Goal: Information Seeking & Learning: Check status

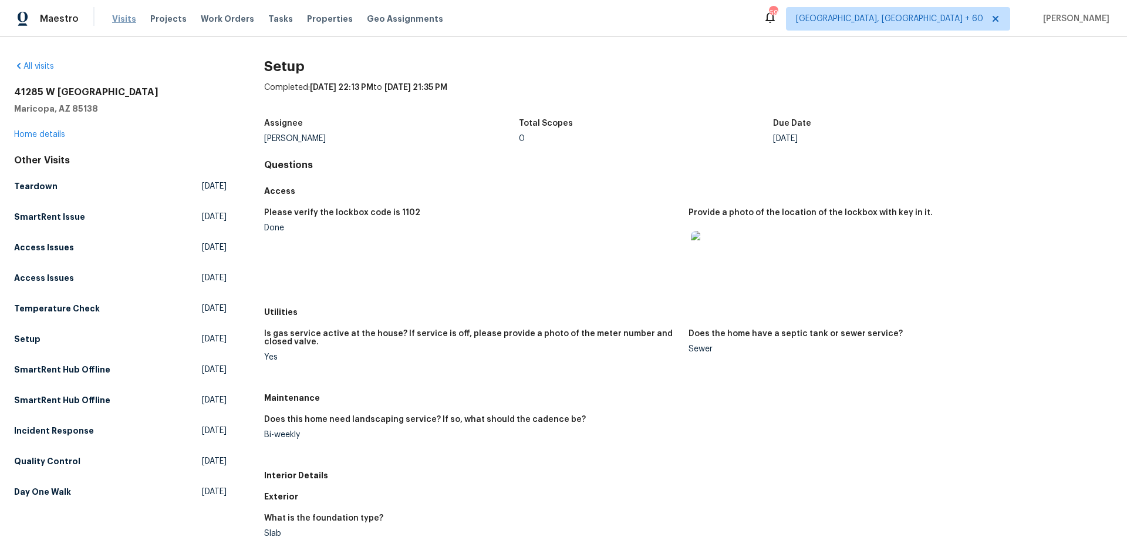
click at [122, 19] on span "Visits" at bounding box center [124, 19] width 24 height 12
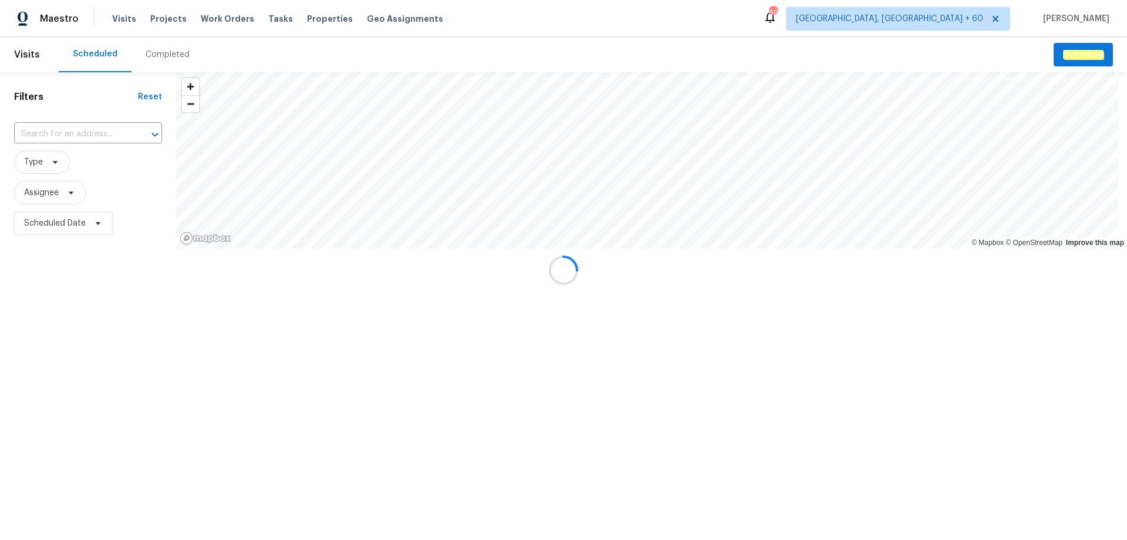
click at [166, 54] on div at bounding box center [563, 270] width 1127 height 540
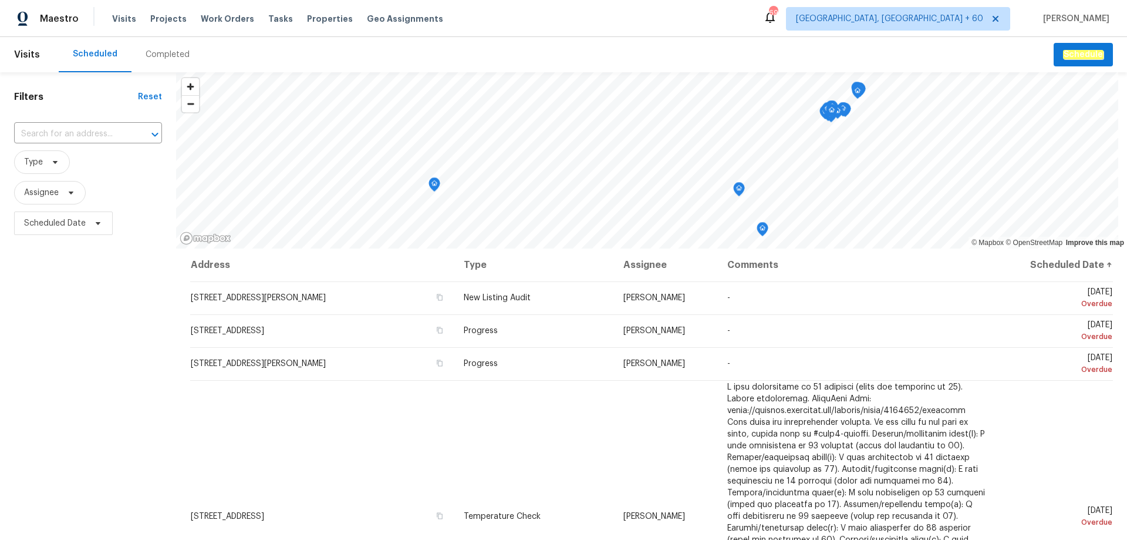
click at [166, 54] on div "Completed" at bounding box center [168, 55] width 44 height 12
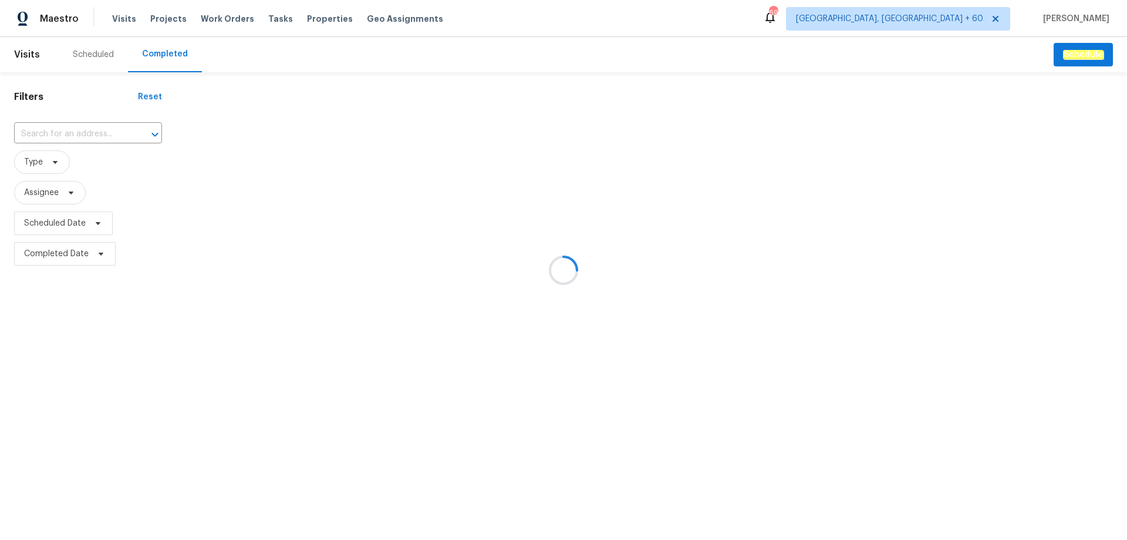
click at [61, 124] on div at bounding box center [563, 270] width 1127 height 540
click at [58, 130] on div at bounding box center [563, 270] width 1127 height 540
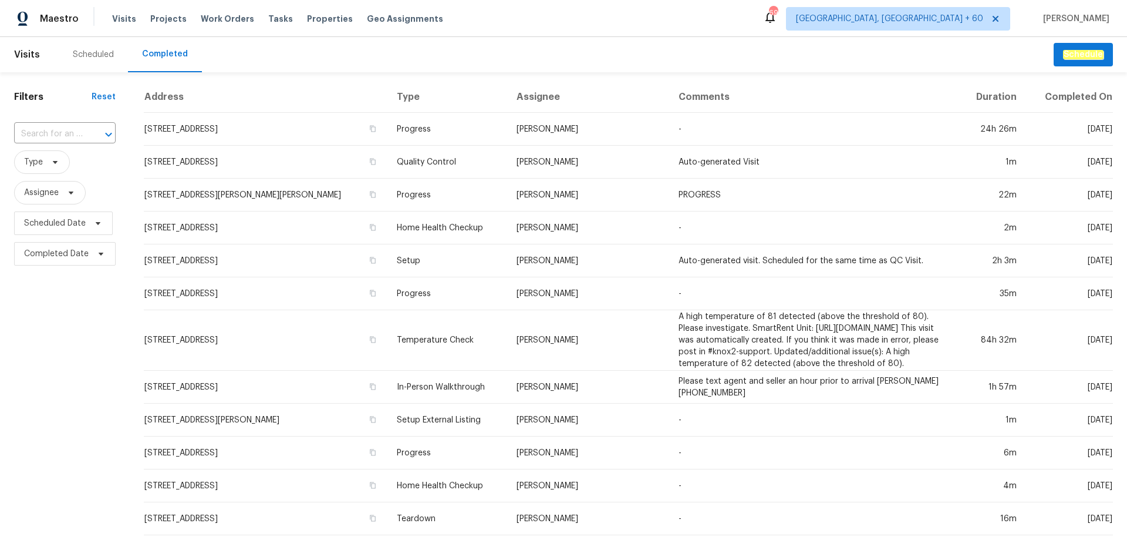
click at [58, 130] on input "text" at bounding box center [48, 134] width 69 height 18
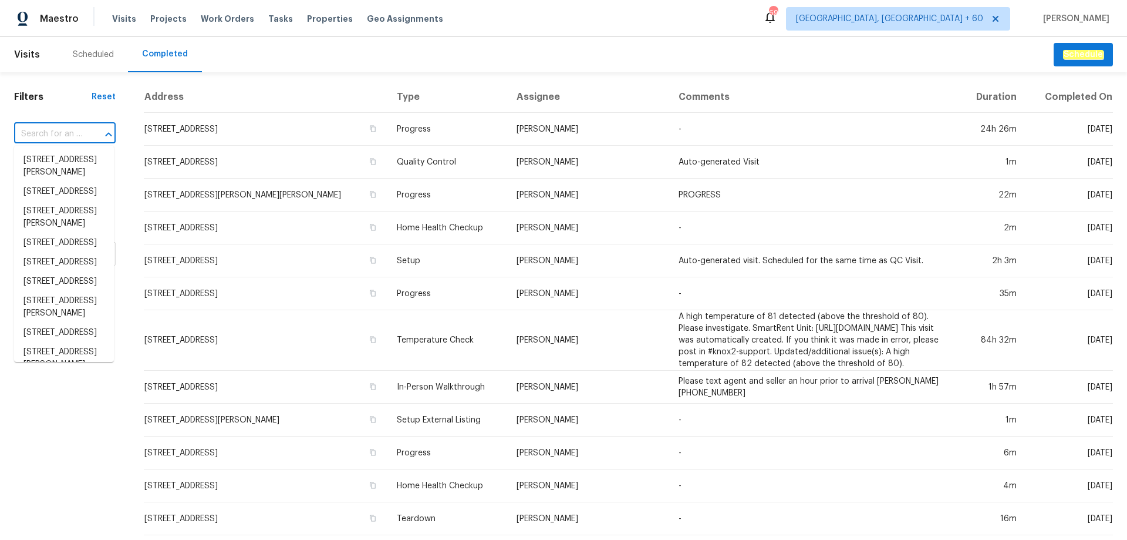
paste input "[STREET_ADDRESS]"
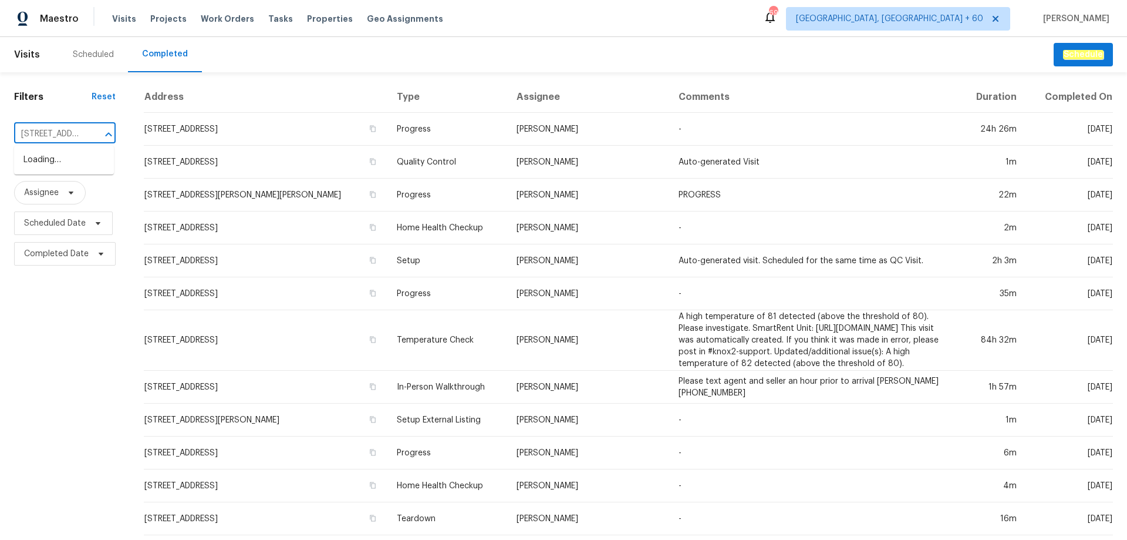
scroll to position [0, 94]
type input "302 Embassy Dr"
click at [79, 168] on li "[STREET_ADDRESS]" at bounding box center [64, 159] width 100 height 19
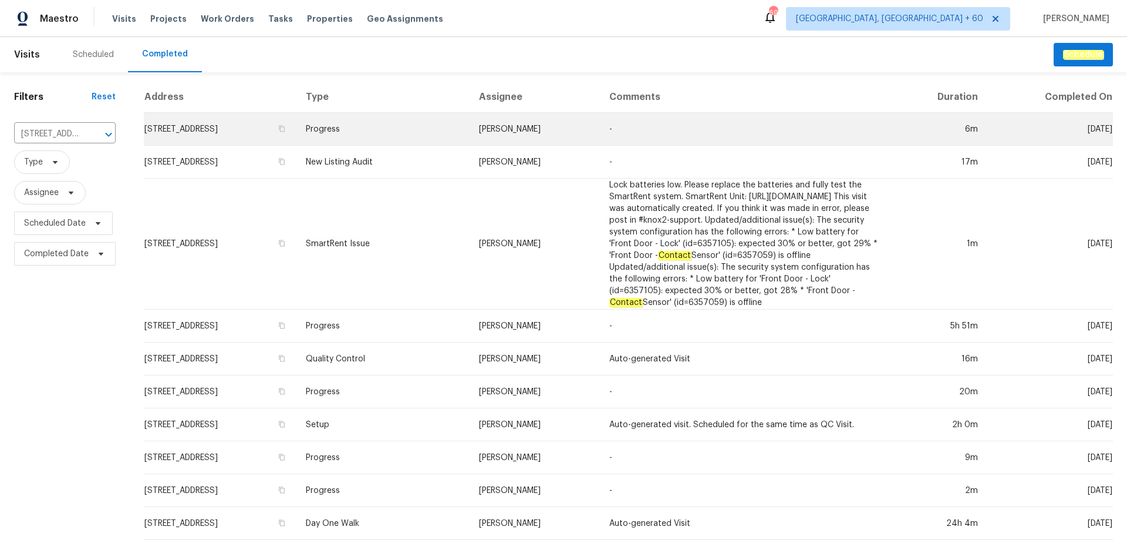
click at [441, 129] on td "Progress" at bounding box center [382, 129] width 173 height 33
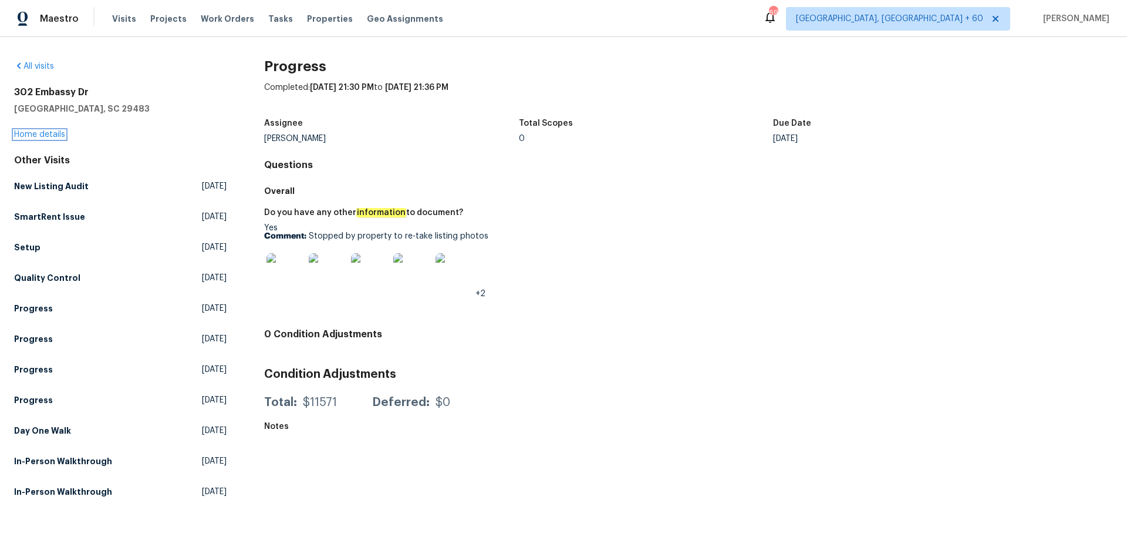
click at [41, 136] on link "Home details" at bounding box center [39, 134] width 51 height 8
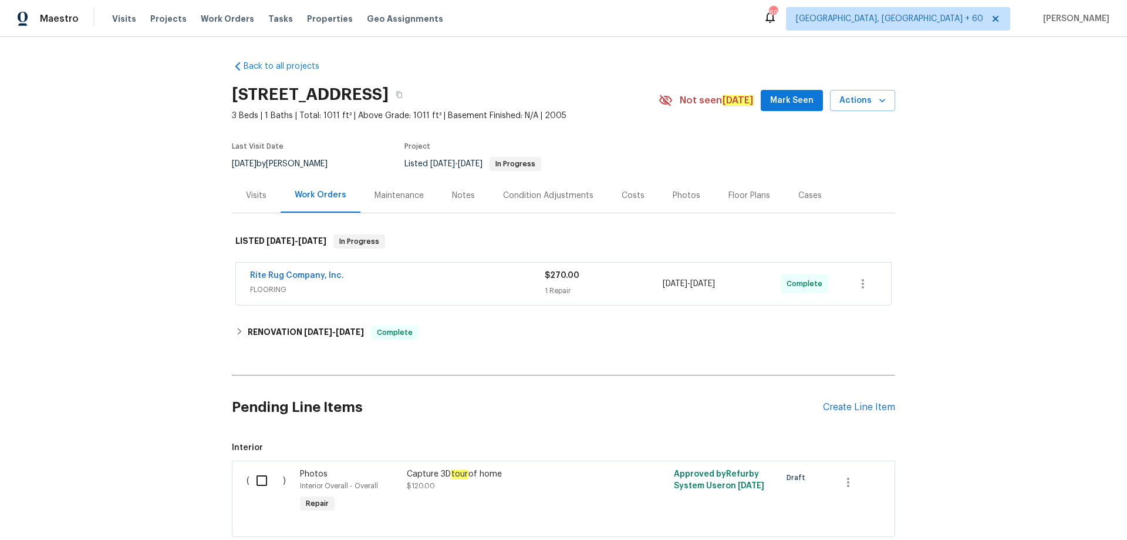
click at [679, 195] on div "Photos" at bounding box center [687, 196] width 28 height 12
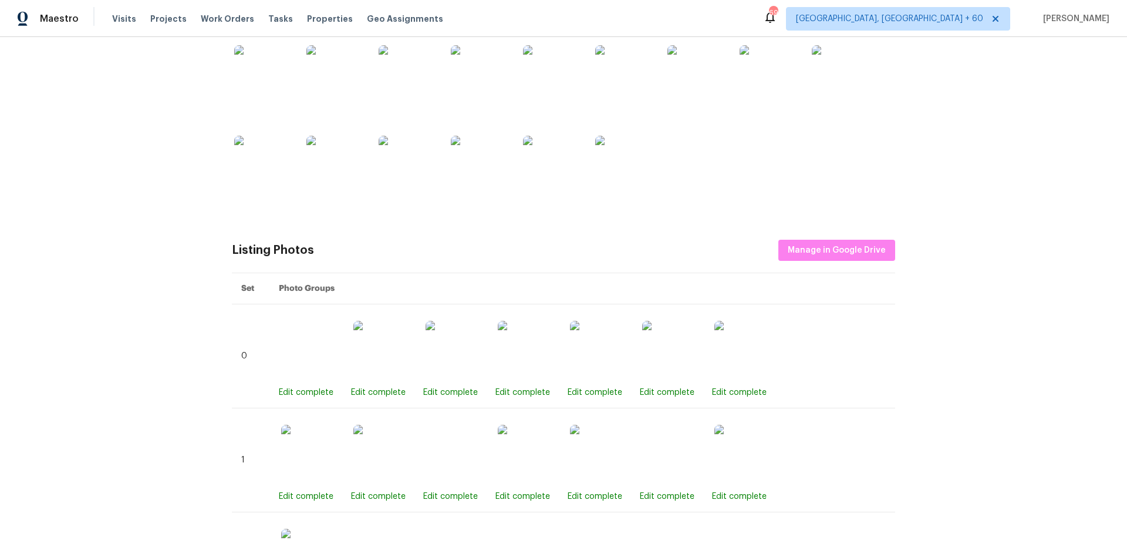
scroll to position [235, 0]
click at [823, 244] on span "Manage in Google Drive" at bounding box center [837, 249] width 98 height 15
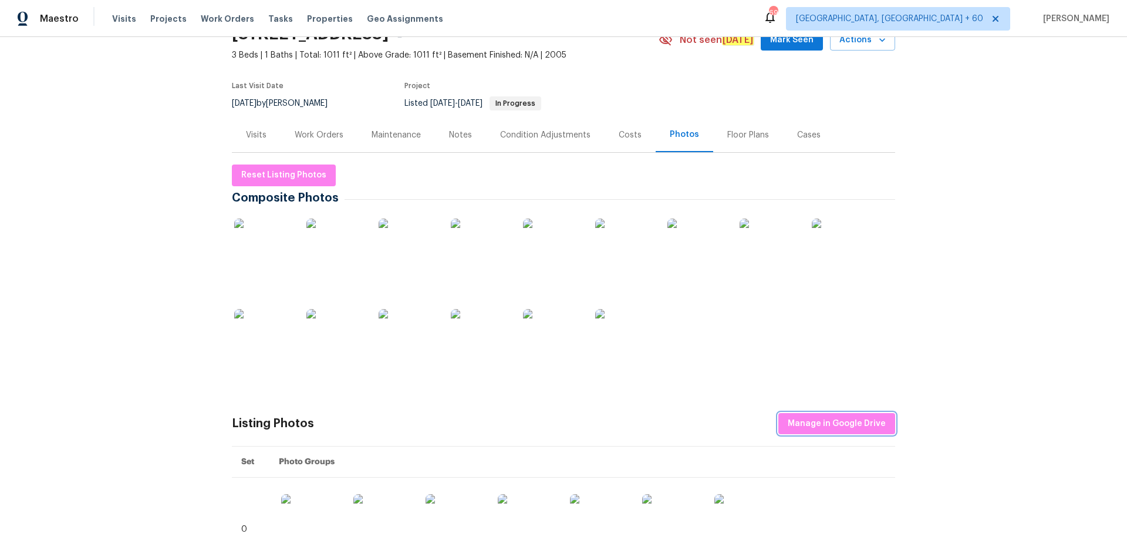
scroll to position [117, 0]
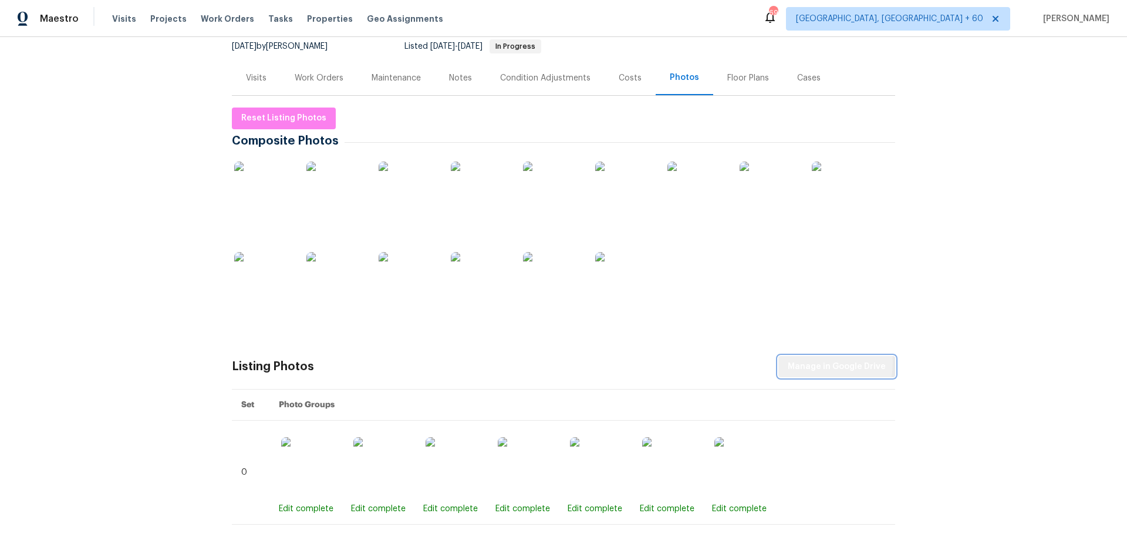
click at [816, 363] on span "Manage in Google Drive" at bounding box center [837, 366] width 98 height 15
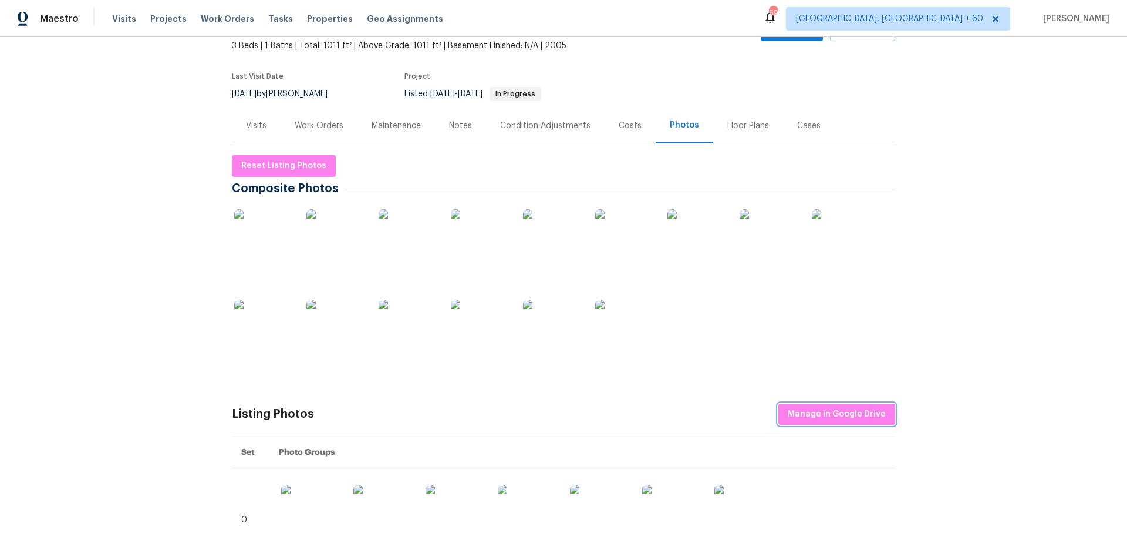
scroll to position [0, 0]
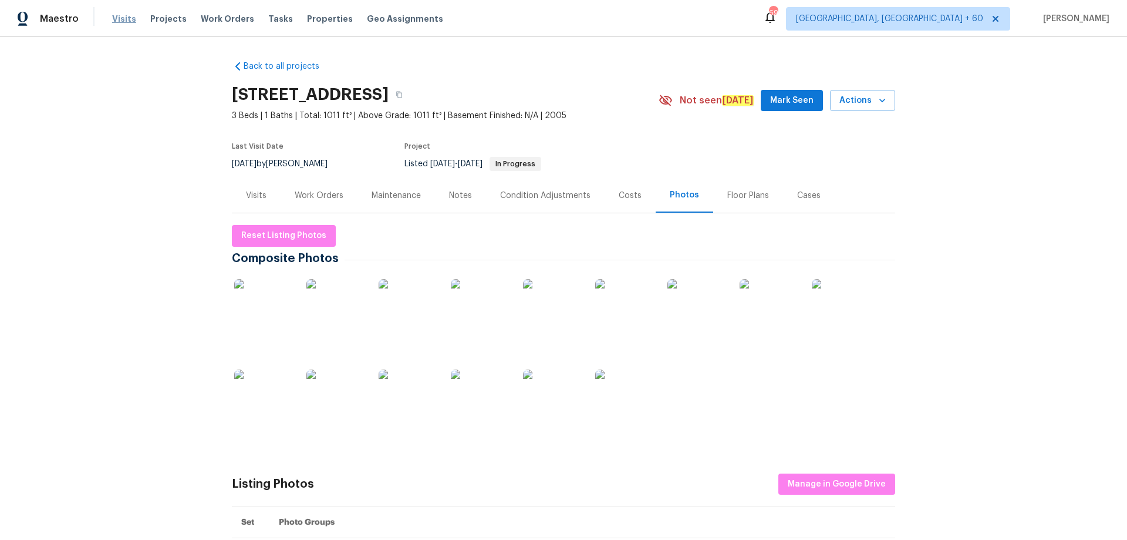
click at [123, 18] on span "Visits" at bounding box center [124, 19] width 24 height 12
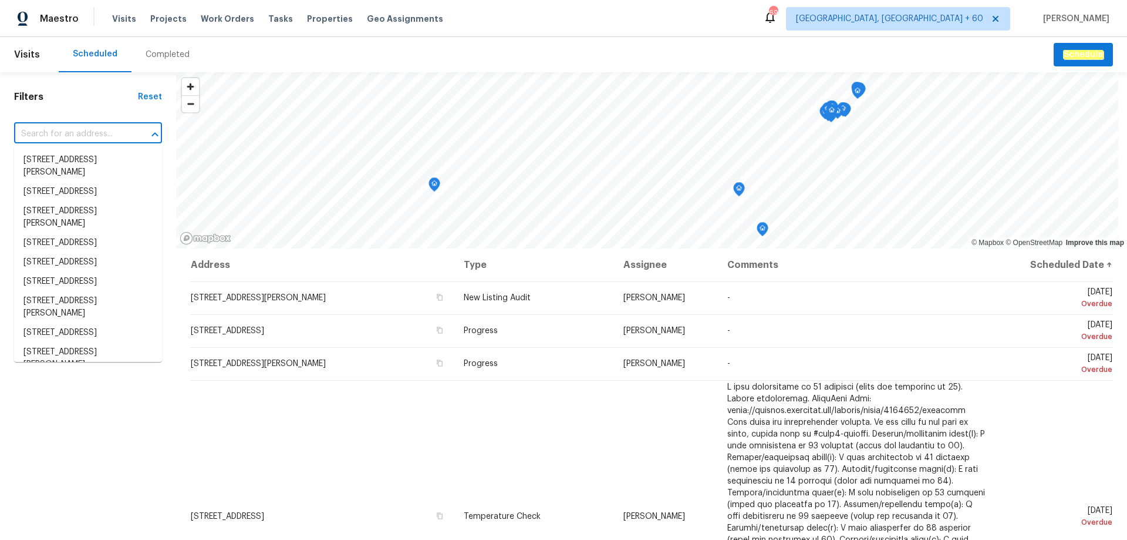
click at [99, 129] on input "text" at bounding box center [71, 134] width 115 height 18
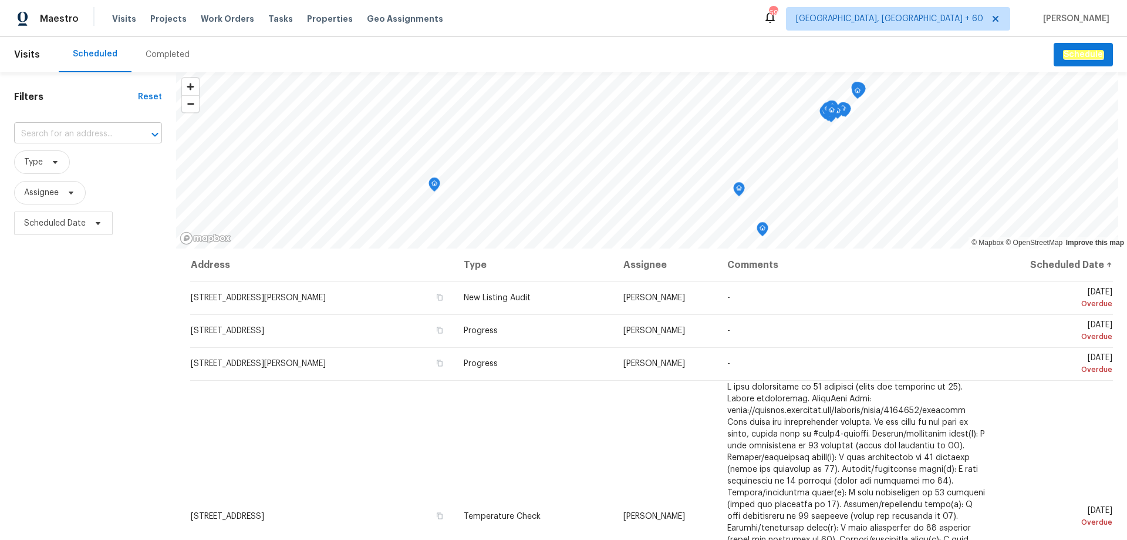
click at [90, 132] on input "text" at bounding box center [71, 134] width 115 height 18
paste input "[STREET_ADDRESS]"
type input "[STREET_ADDRESS]"
click at [158, 56] on div "Completed" at bounding box center [168, 55] width 44 height 12
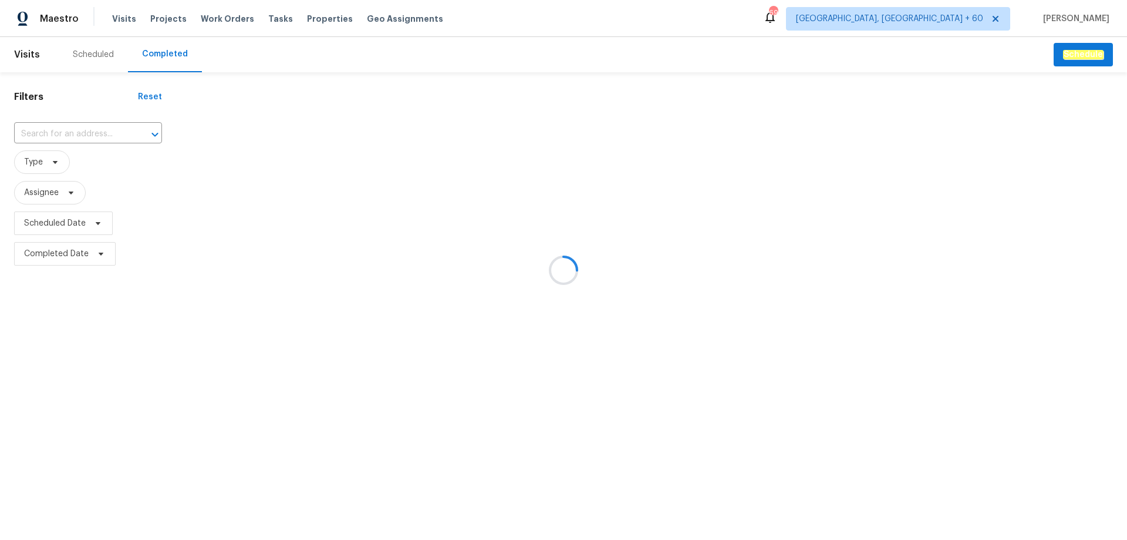
click at [62, 133] on div at bounding box center [563, 270] width 1127 height 540
click at [53, 133] on div at bounding box center [563, 270] width 1127 height 540
click at [39, 133] on div at bounding box center [563, 270] width 1127 height 540
click at [39, 133] on input "text" at bounding box center [71, 134] width 115 height 18
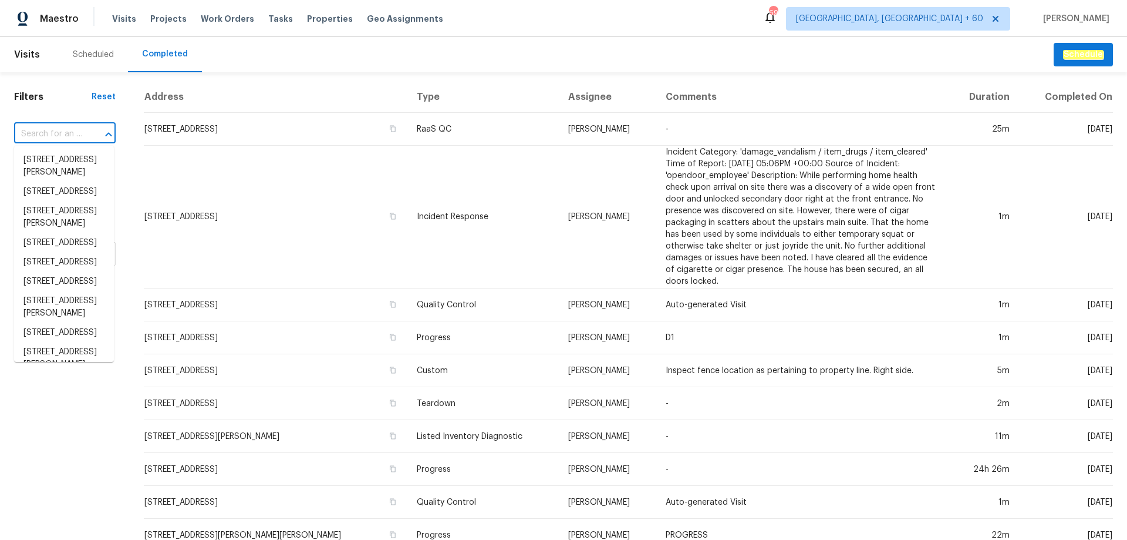
paste input "[STREET_ADDRESS]"
type input "[STREET_ADDRESS]"
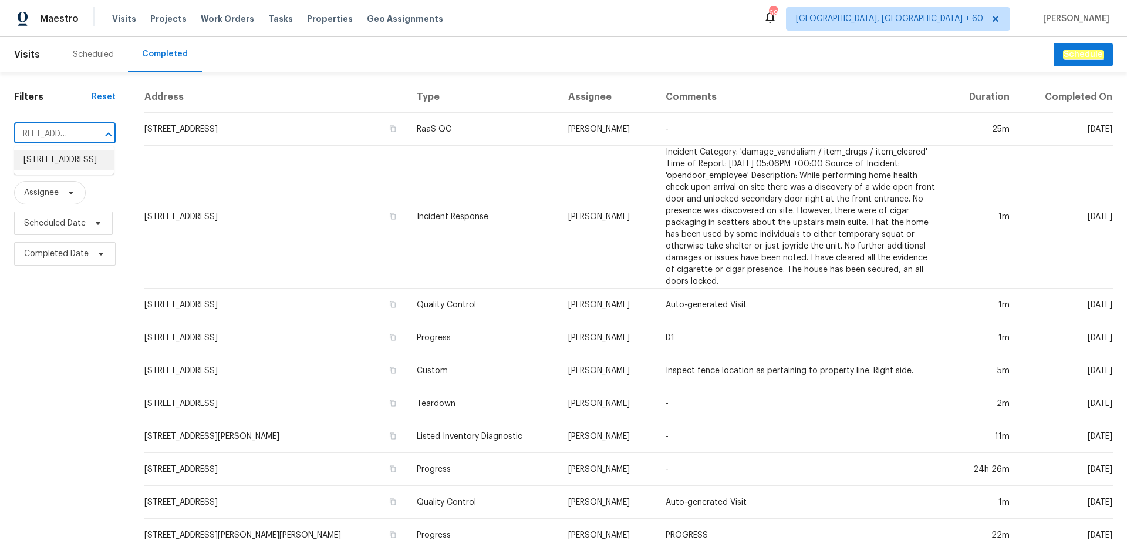
click at [62, 167] on li "[STREET_ADDRESS]" at bounding box center [64, 159] width 100 height 19
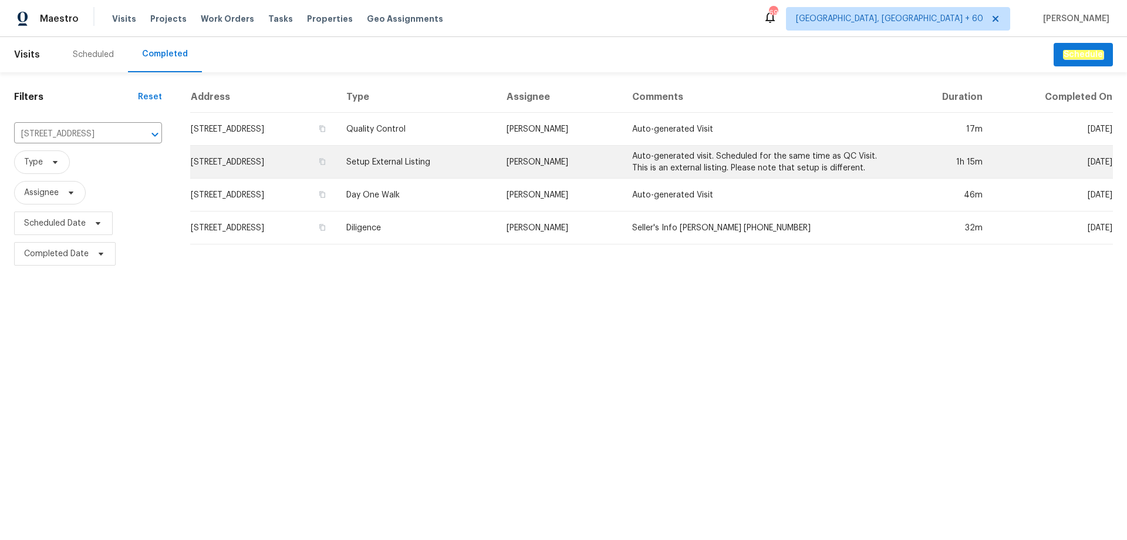
click at [497, 163] on td "Setup External Listing" at bounding box center [417, 162] width 160 height 33
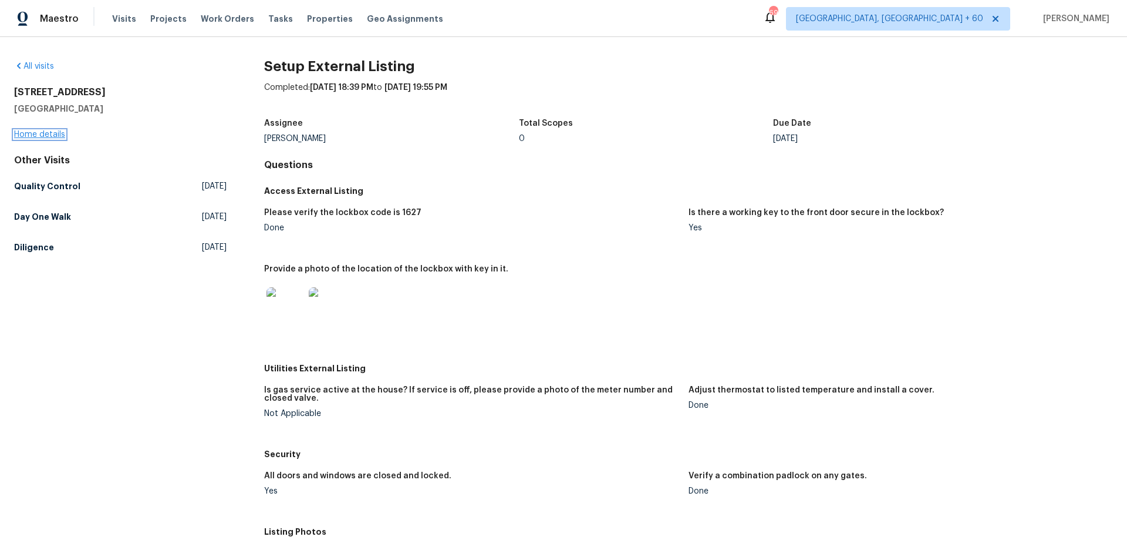
click at [43, 131] on link "Home details" at bounding box center [39, 134] width 51 height 8
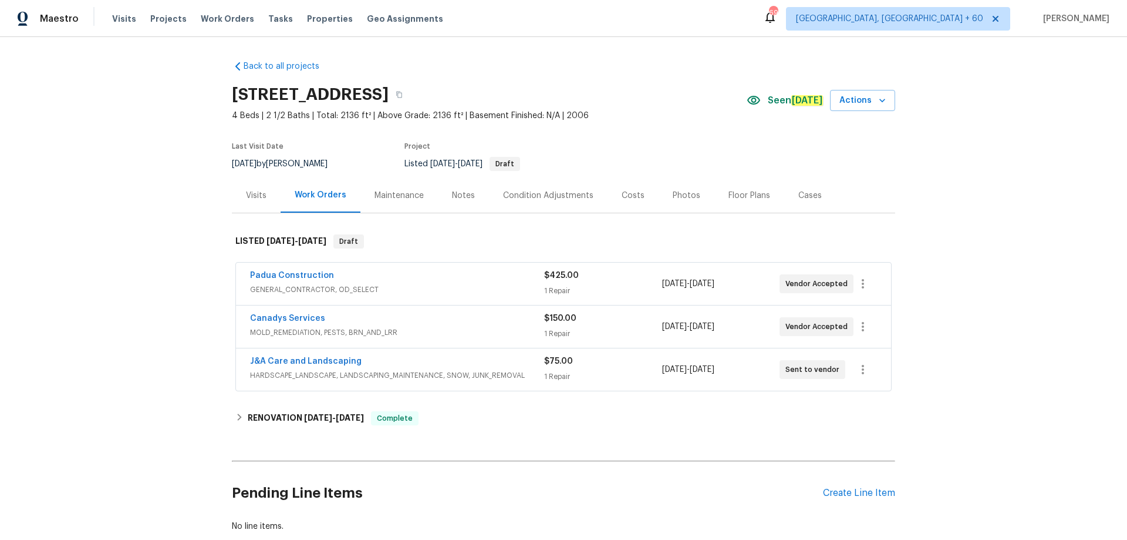
click at [675, 194] on div "Photos" at bounding box center [687, 196] width 28 height 12
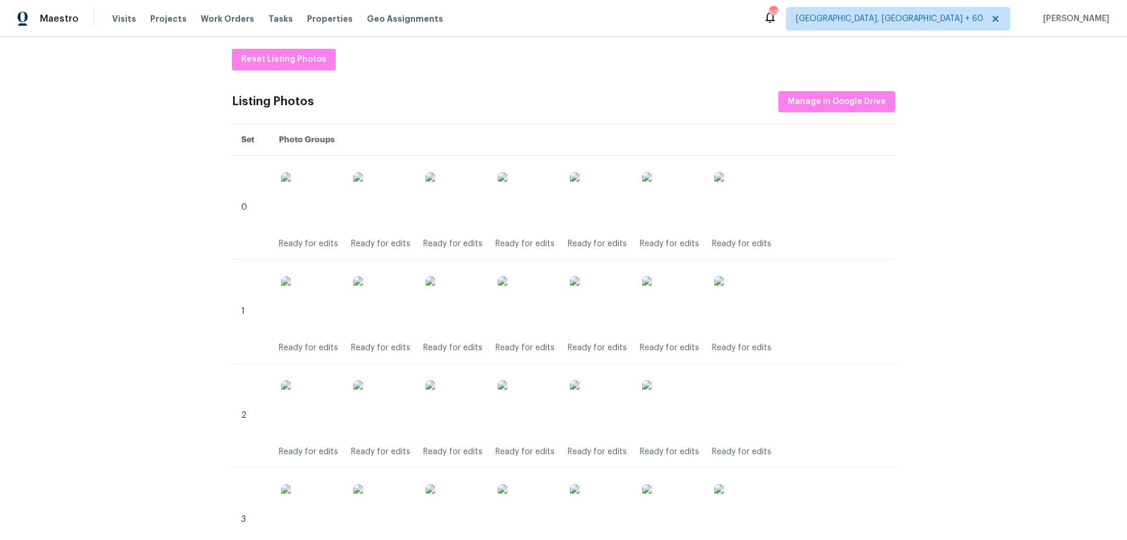
scroll to position [59, 0]
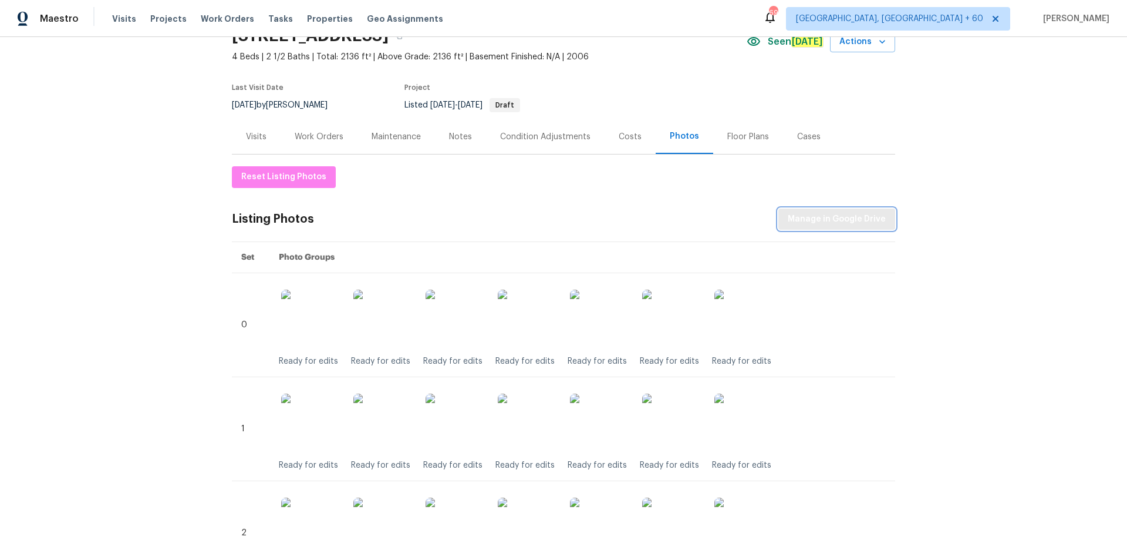
click at [814, 216] on span "Manage in Google Drive" at bounding box center [837, 219] width 98 height 15
click at [39, 173] on div "Back to all projects [STREET_ADDRESS] 4 Beds | 2 1/2 Baths | Total: 2136 ft² | …" at bounding box center [563, 288] width 1127 height 503
click at [115, 18] on span "Visits" at bounding box center [124, 19] width 24 height 12
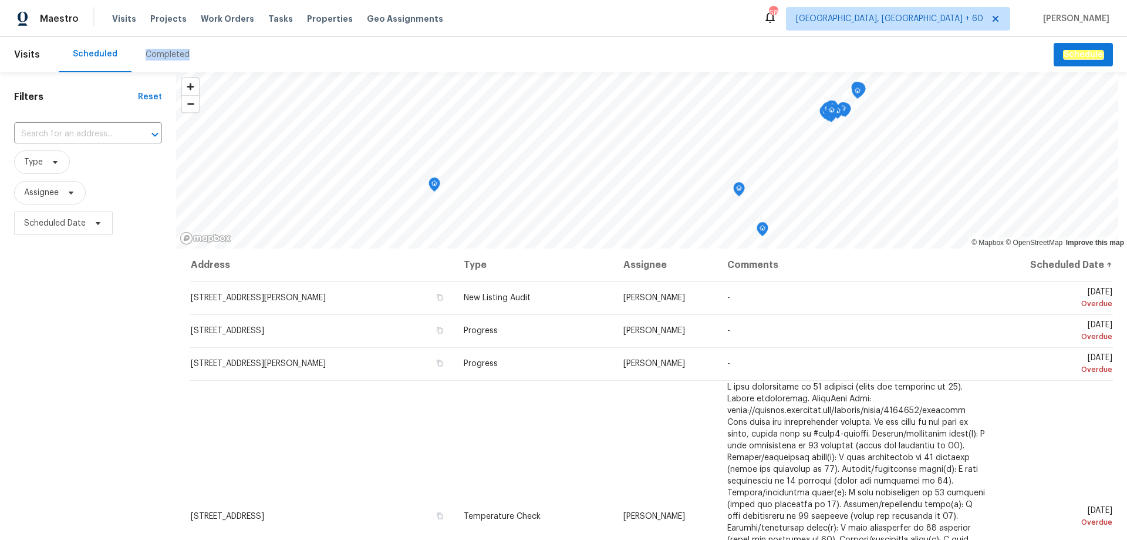
click at [150, 54] on div "Completed" at bounding box center [168, 55] width 44 height 12
